Goal: Task Accomplishment & Management: Complete application form

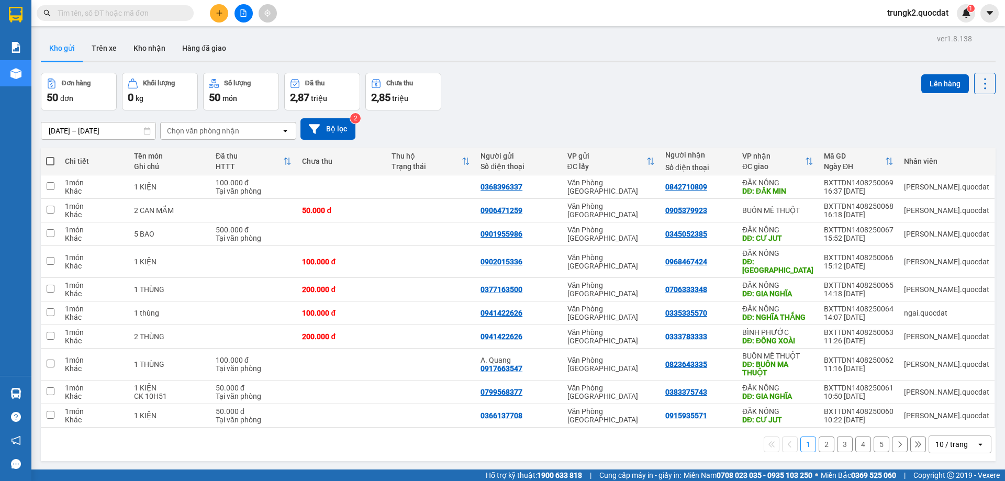
click at [212, 15] on button at bounding box center [219, 13] width 18 height 18
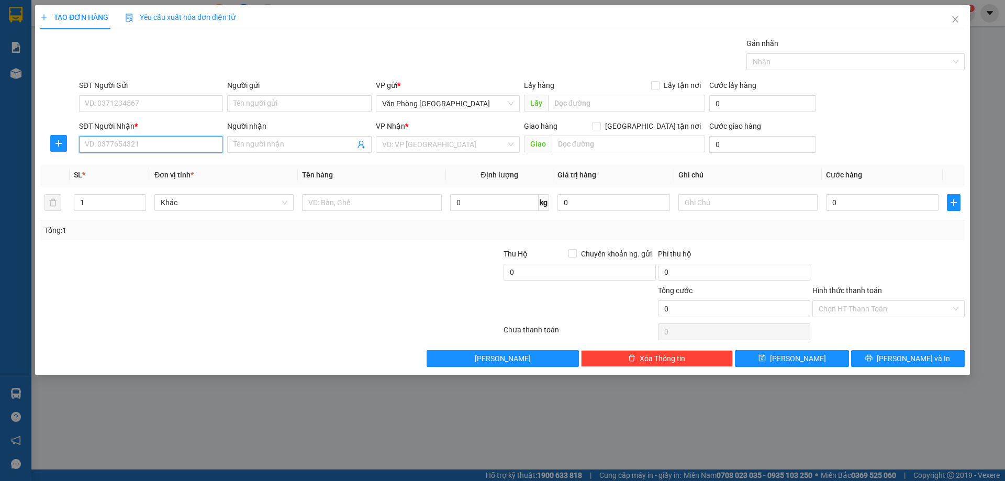
click at [104, 149] on input "SĐT Người Nhận *" at bounding box center [151, 144] width 144 height 17
click at [107, 159] on div "0368460919" at bounding box center [151, 165] width 144 height 17
type input "0368460919"
type input "GIA NGHĨA"
type input "0368460919"
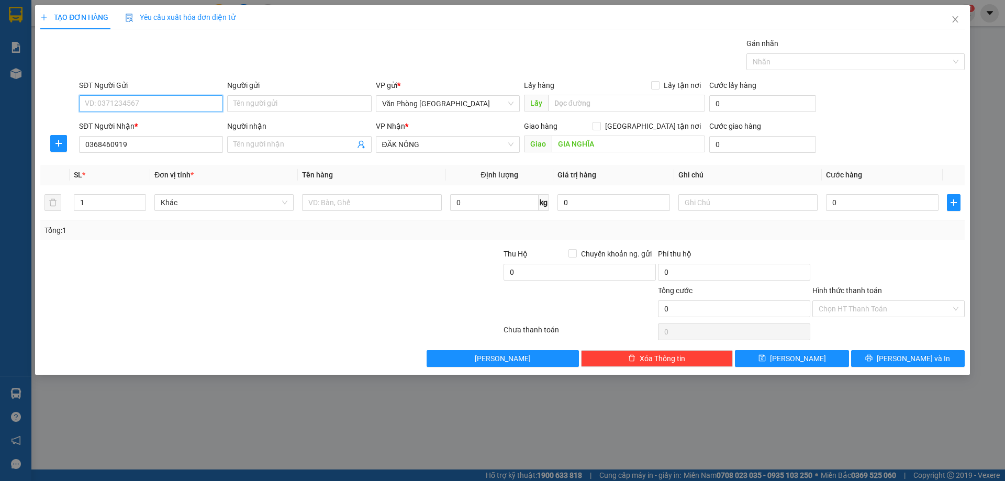
click at [115, 102] on input "SĐT Người Gửi" at bounding box center [151, 103] width 144 height 17
click at [128, 126] on div "0974090957" at bounding box center [150, 125] width 131 height 12
type input "0974090957"
click at [259, 267] on div at bounding box center [193, 266] width 309 height 37
click at [897, 211] on div "0" at bounding box center [882, 202] width 112 height 21
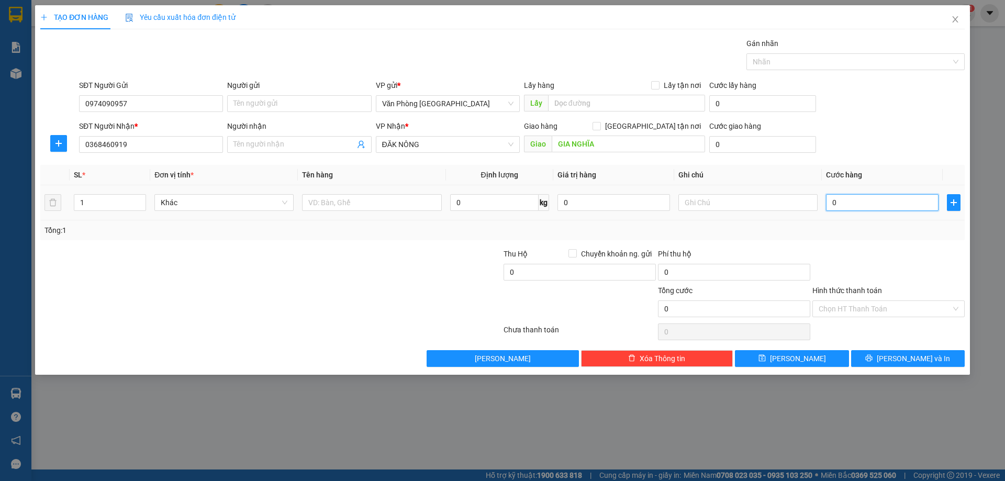
click at [892, 198] on input "0" at bounding box center [882, 202] width 112 height 17
type input "5"
type input "50"
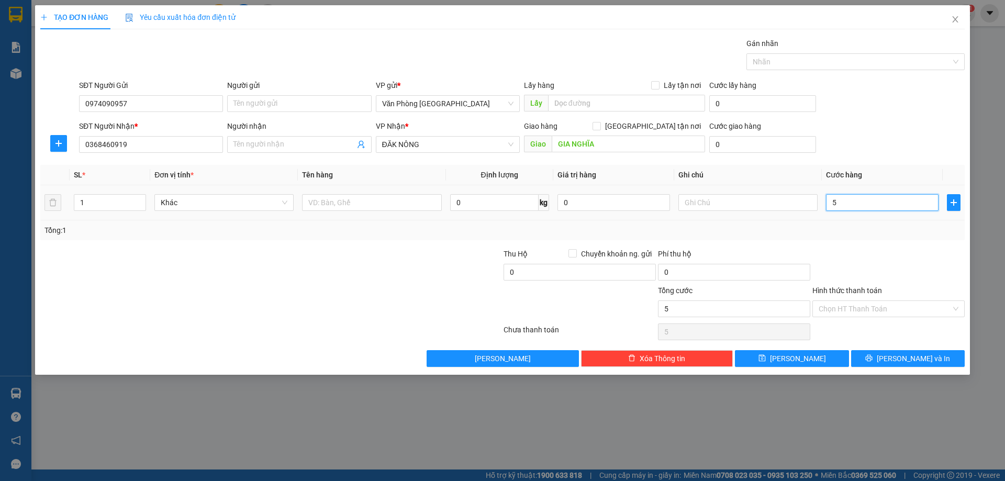
type input "50"
type input "500"
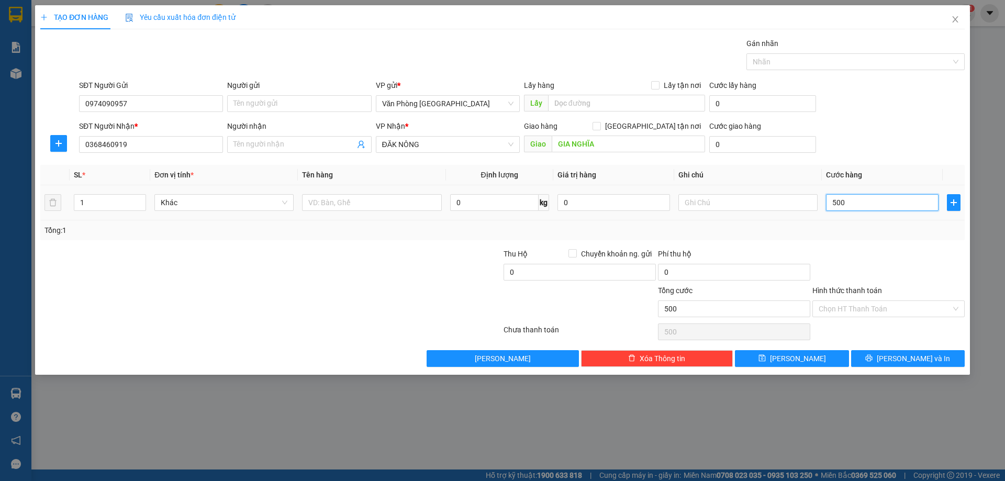
type input "5.000"
type input "50.000"
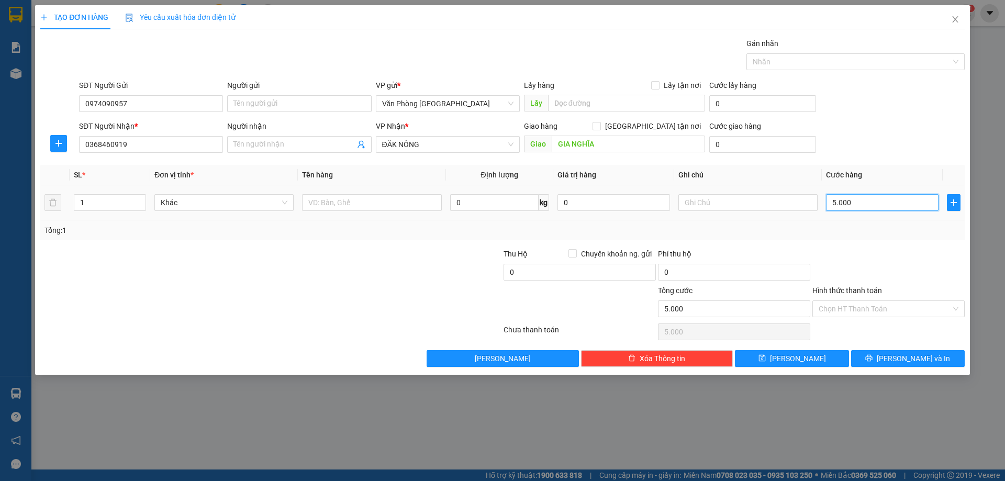
type input "50.000"
click at [920, 358] on span "Lưu và In" at bounding box center [912, 359] width 73 height 12
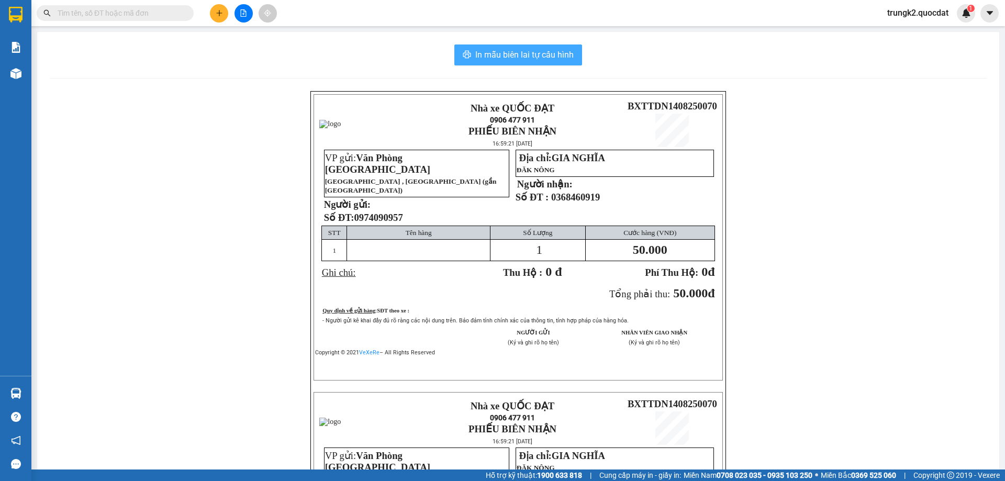
click at [487, 60] on span "In mẫu biên lai tự cấu hình" at bounding box center [524, 54] width 98 height 13
